Goal: Information Seeking & Learning: Learn about a topic

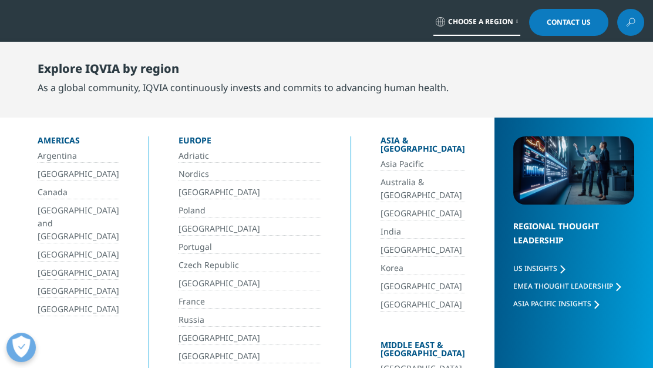
drag, startPoint x: 52, startPoint y: 300, endPoint x: 59, endPoint y: 298, distance: 8.0
click at [52, 303] on link "[GEOGRAPHIC_DATA]" at bounding box center [79, 310] width 82 height 14
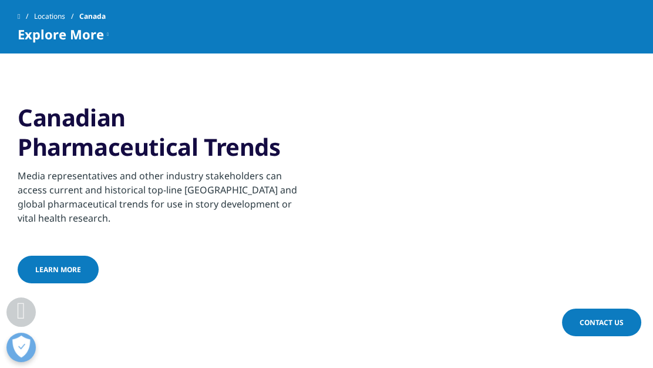
scroll to position [663, 0]
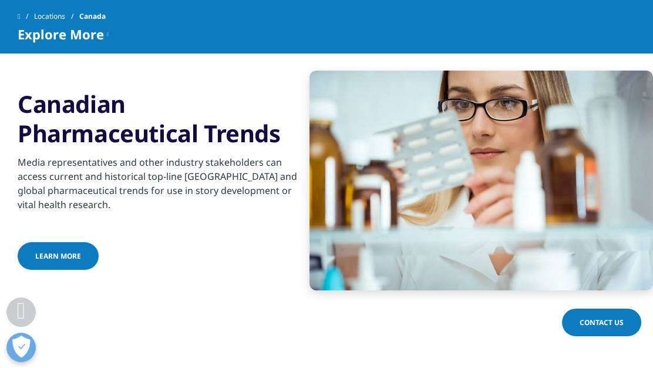
click at [74, 251] on span "Learn More" at bounding box center [58, 256] width 46 height 10
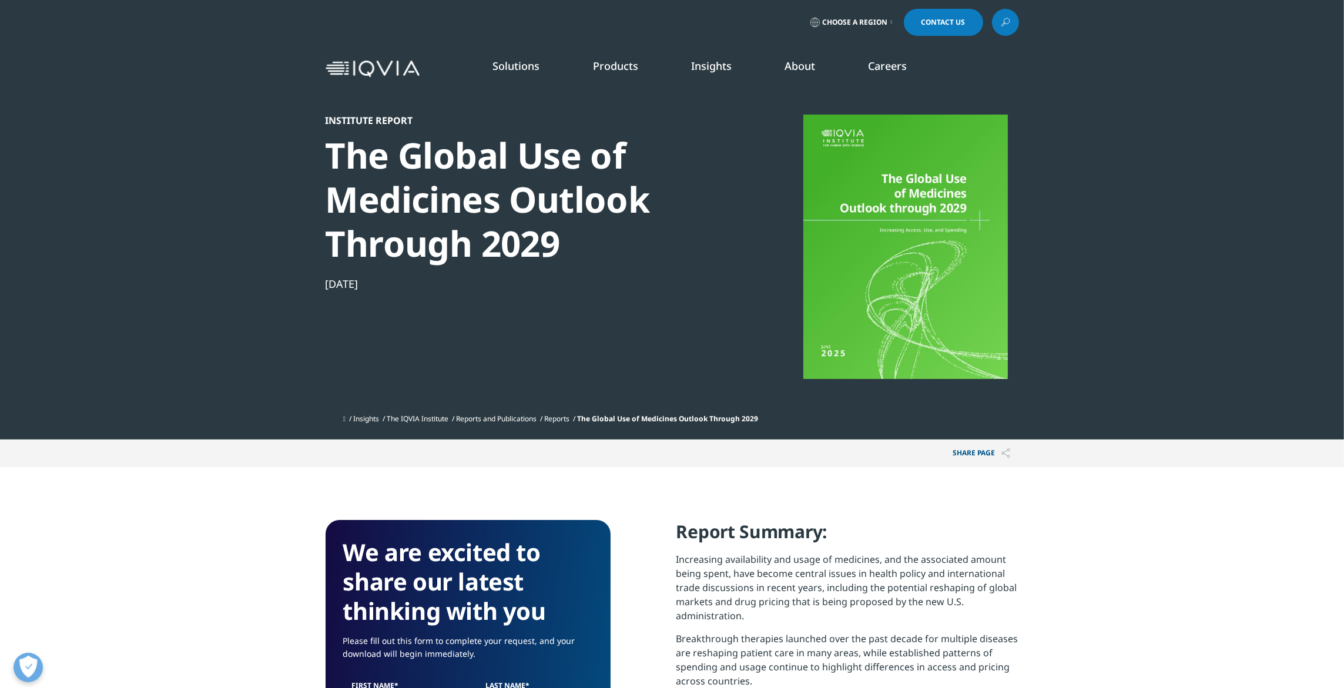
click at [921, 318] on div at bounding box center [905, 247] width 227 height 264
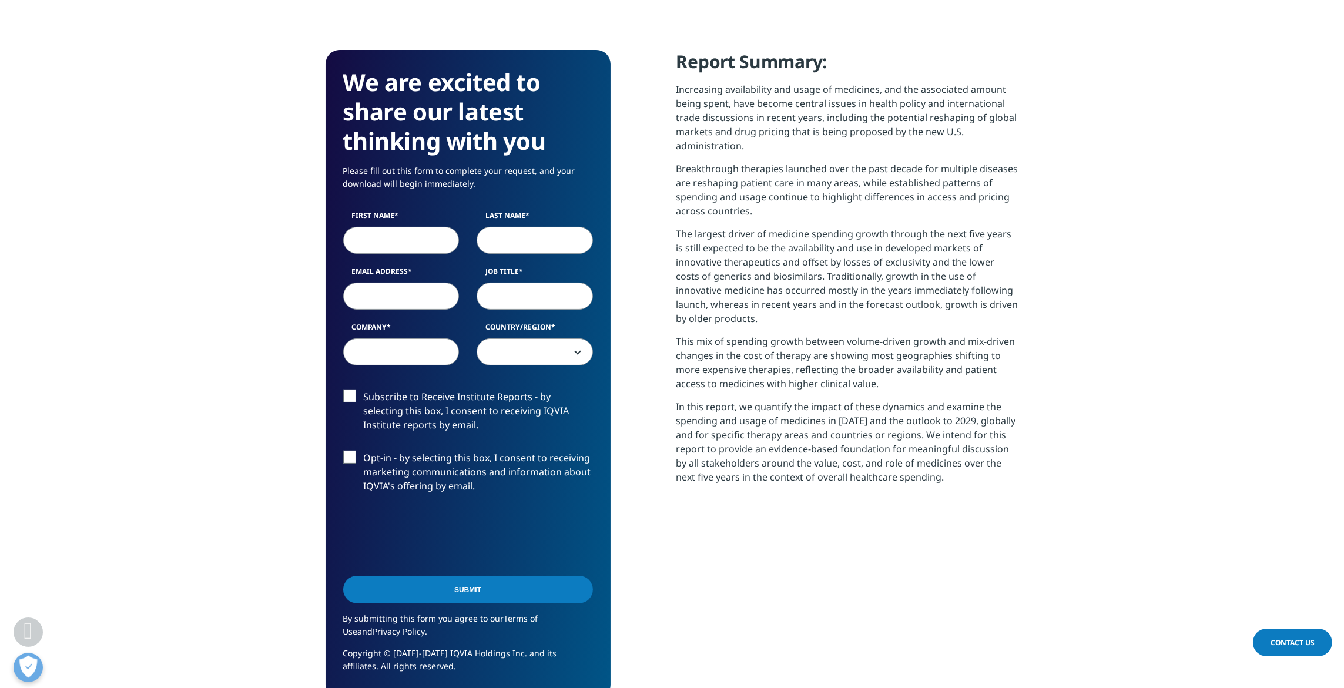
click at [437, 250] on input "First Name" at bounding box center [401, 240] width 116 height 27
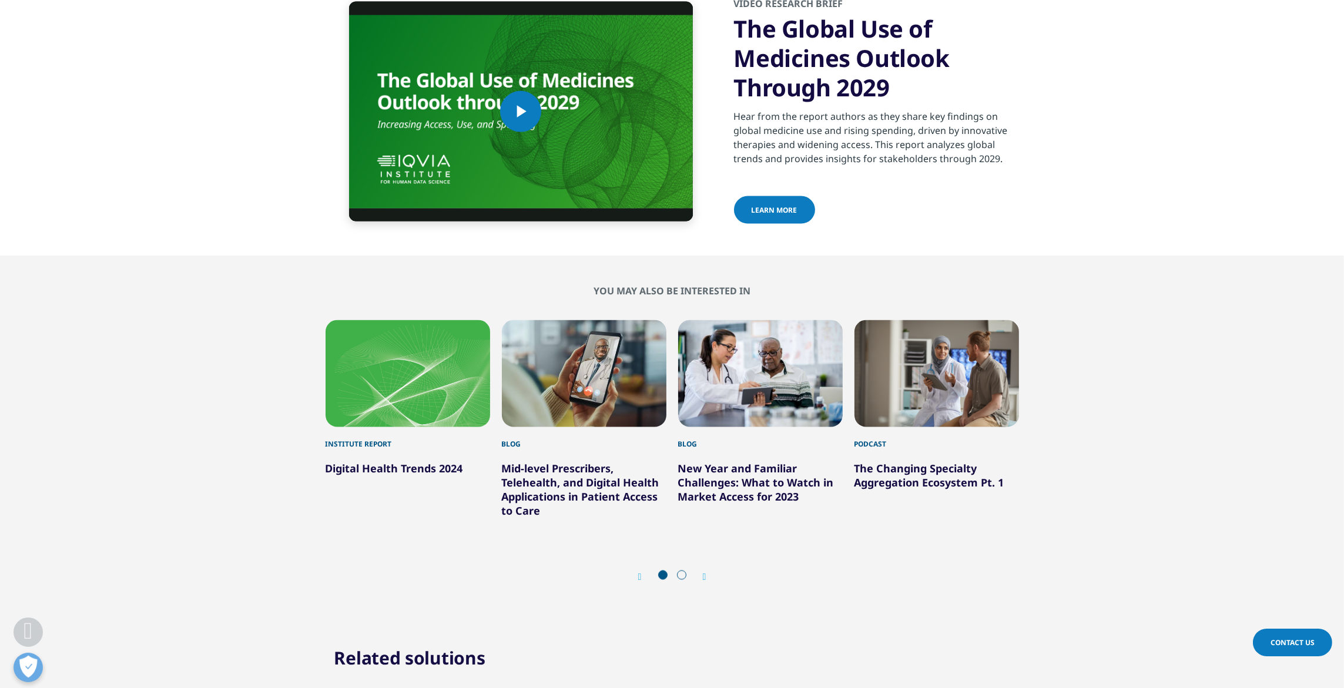
scroll to position [649, 693]
click at [1099, 247] on section "Video Player is loading. Play Video Play Skip Backward Skip Forward Mute Curren…" at bounding box center [672, 112] width 1344 height 288
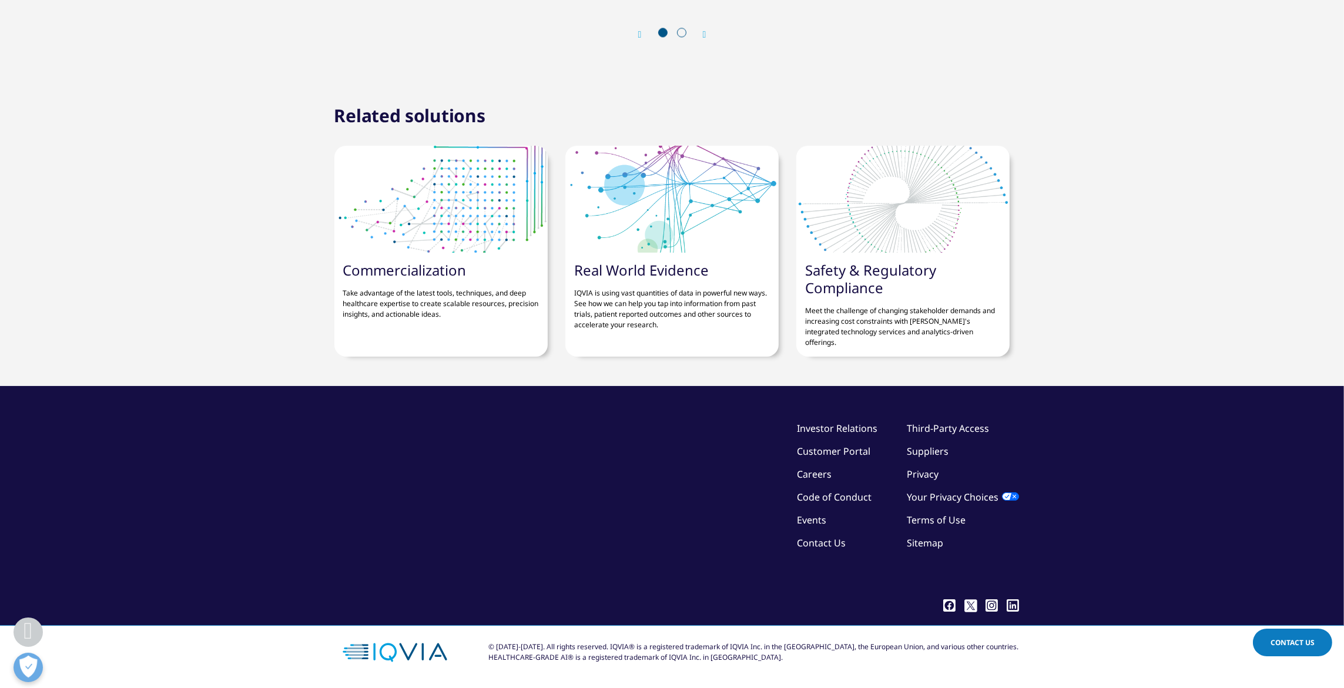
scroll to position [4552, 0]
